Goal: Transaction & Acquisition: Purchase product/service

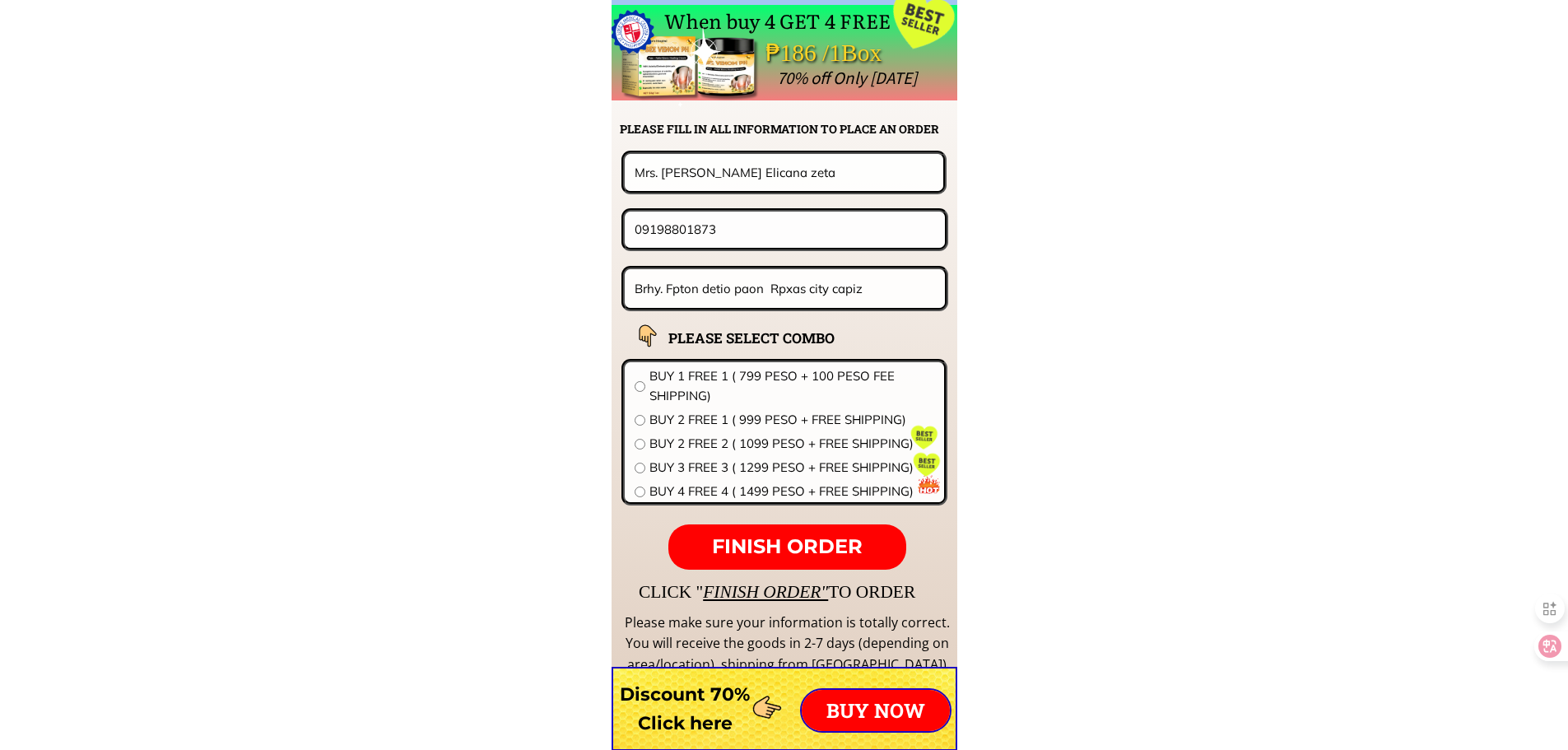
scroll to position [12913, 0]
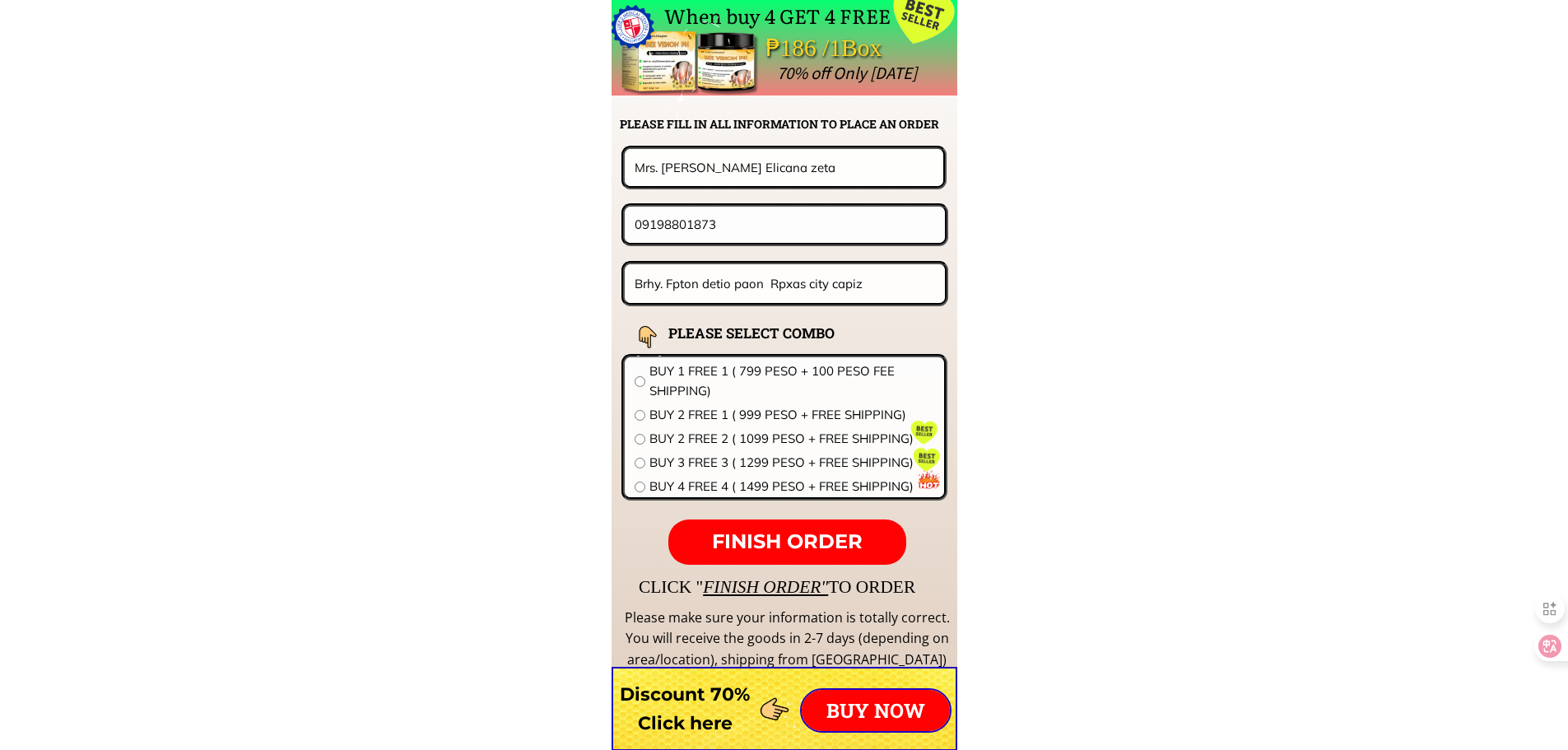
drag, startPoint x: 752, startPoint y: 240, endPoint x: 383, endPoint y: 209, distance: 370.3
paste input "9554465426"
type input "9554465426"
drag, startPoint x: 791, startPoint y: 169, endPoint x: 276, endPoint y: 172, distance: 515.0
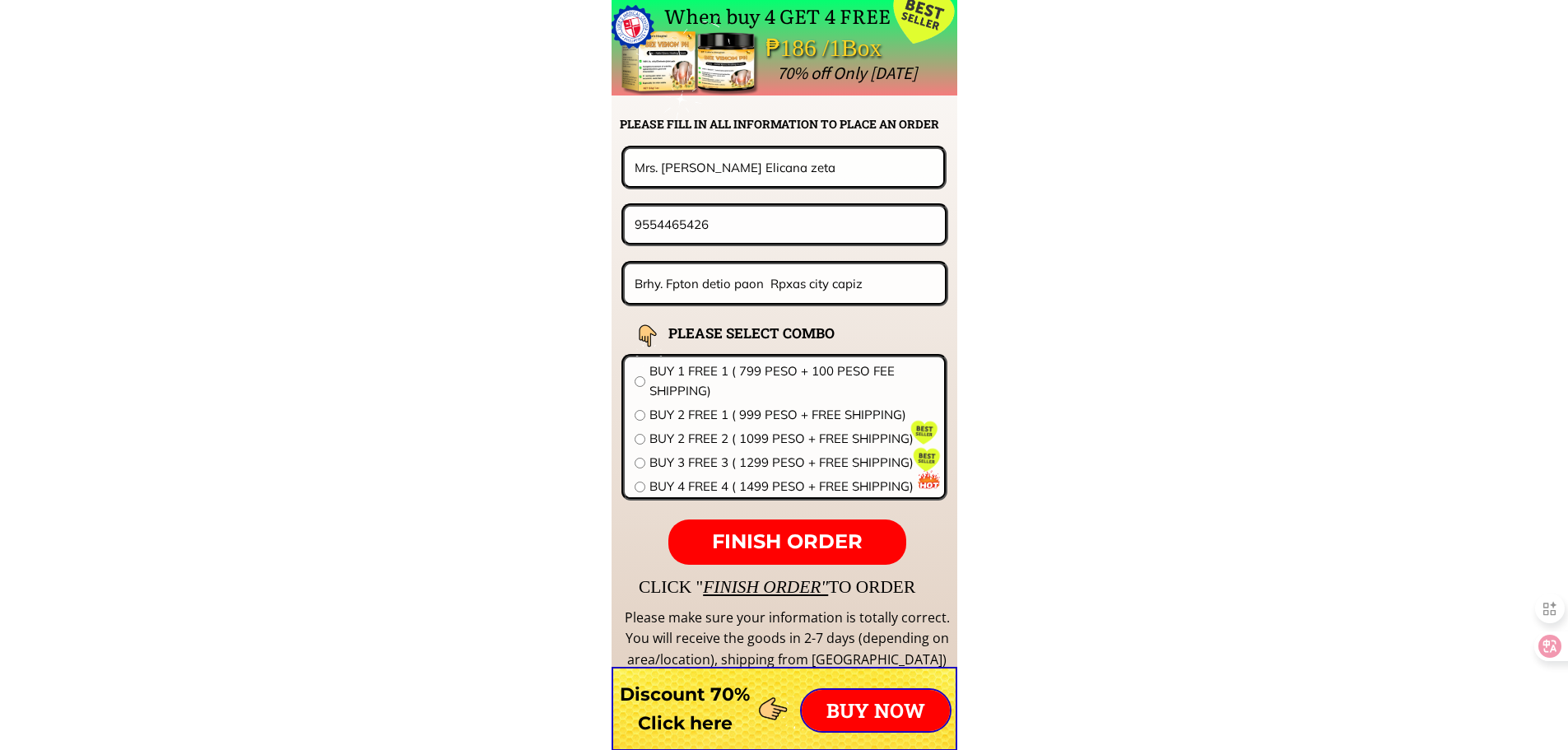
paste input "[PERSON_NAME]"
type input "[PERSON_NAME]"
click at [765, 284] on input "Brhy. Fpton detio paon Rpxas city capiz" at bounding box center [784, 283] width 309 height 39
paste input "gy9 mamburao occ mindoro besside petra gas"
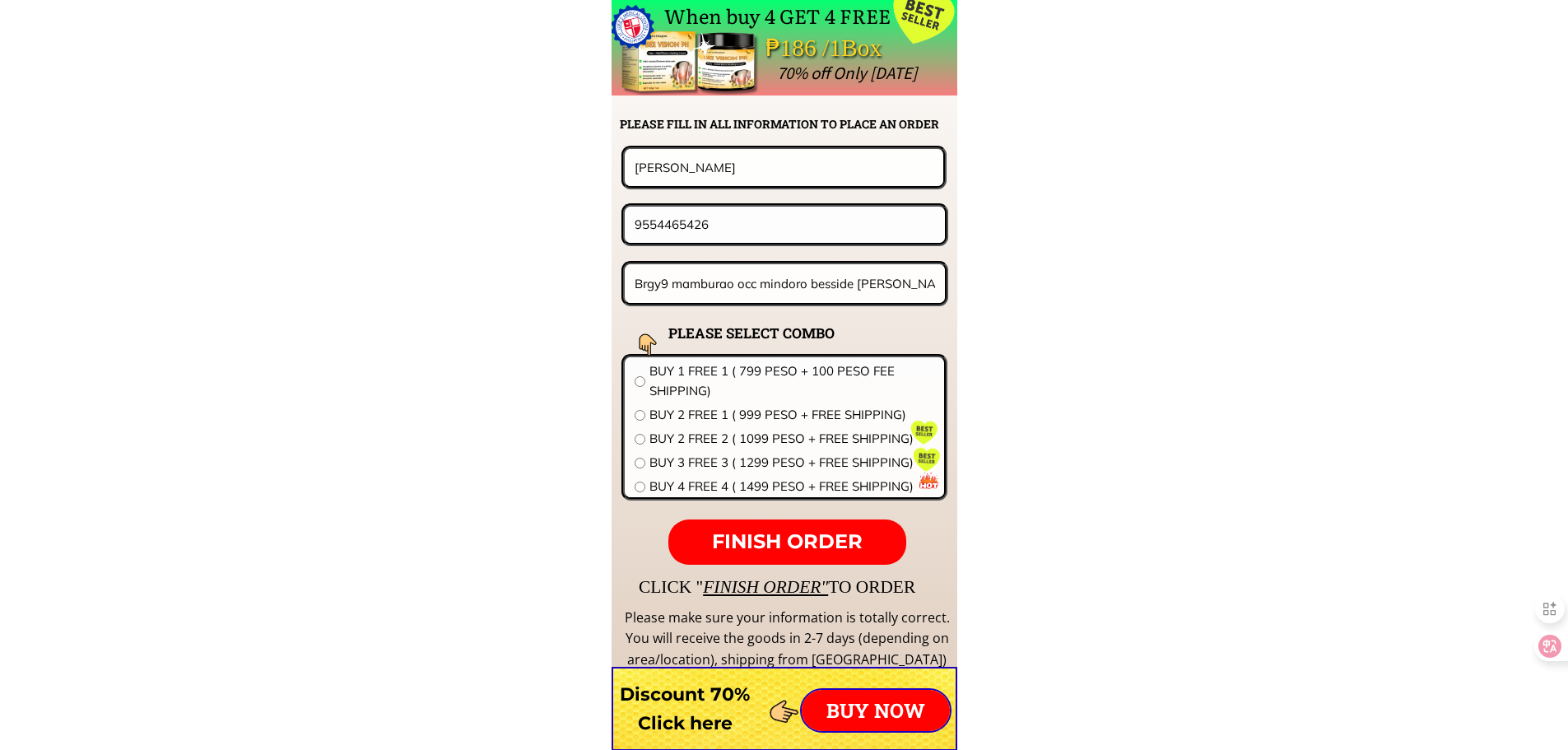
type input "Brgy9 mamburao occ mindoro besside [PERSON_NAME]"
click at [636, 227] on input "9554465426" at bounding box center [784, 224] width 309 height 35
type input "09554465426"
drag, startPoint x: 698, startPoint y: 422, endPoint x: 698, endPoint y: 432, distance: 10.0
click at [698, 422] on span "BUY 2 FREE 1 ( 999 PESO + FREE SHIPPING)" at bounding box center [791, 414] width 285 height 20
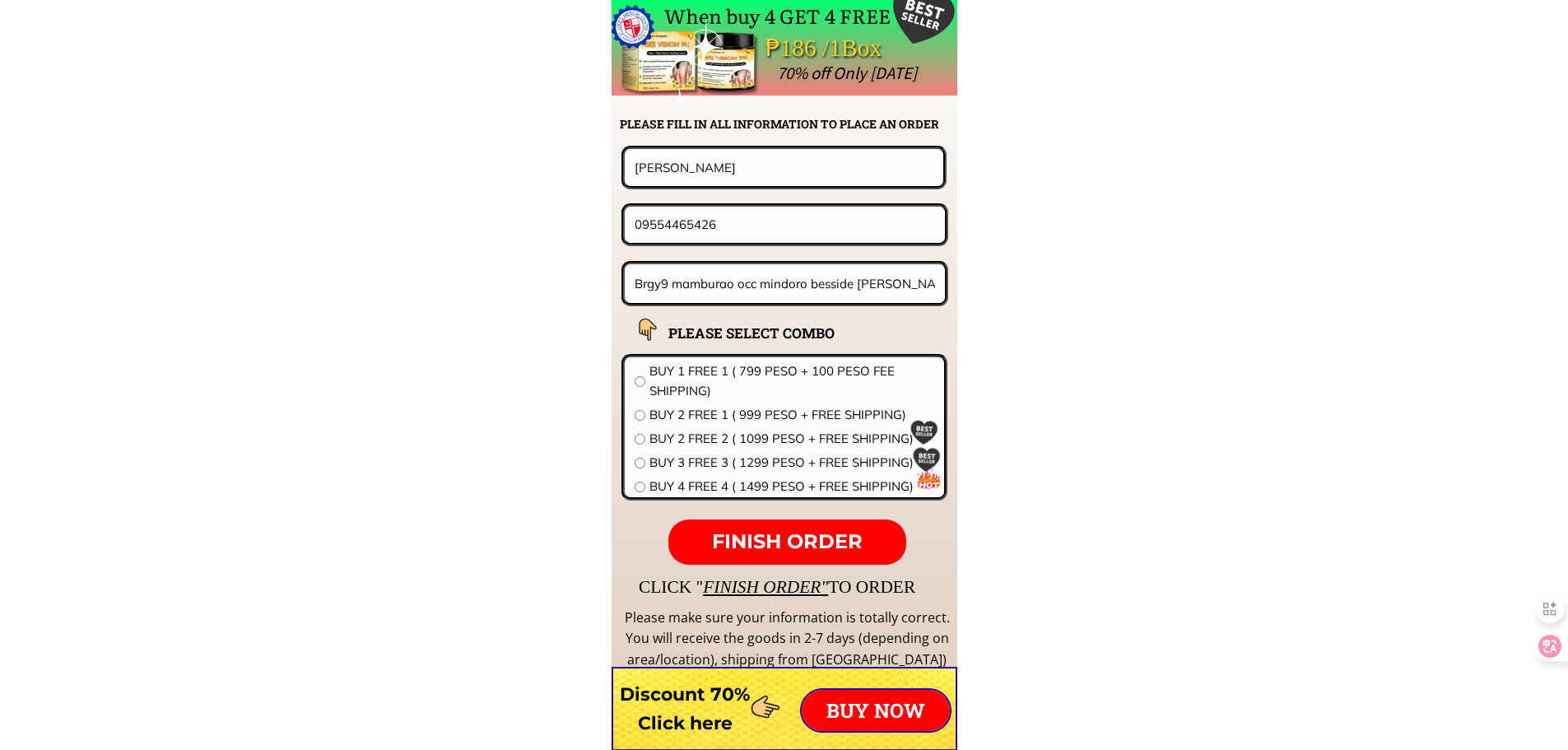
radio input "true"
click at [698, 435] on span "BUY 2 FREE 2 ( 1099 PESO + FREE SHIPPING)" at bounding box center [791, 438] width 285 height 20
radio input "true"
click at [786, 552] on span "FINISH ORDER" at bounding box center [787, 541] width 151 height 24
